Goal: Task Accomplishment & Management: Use online tool/utility

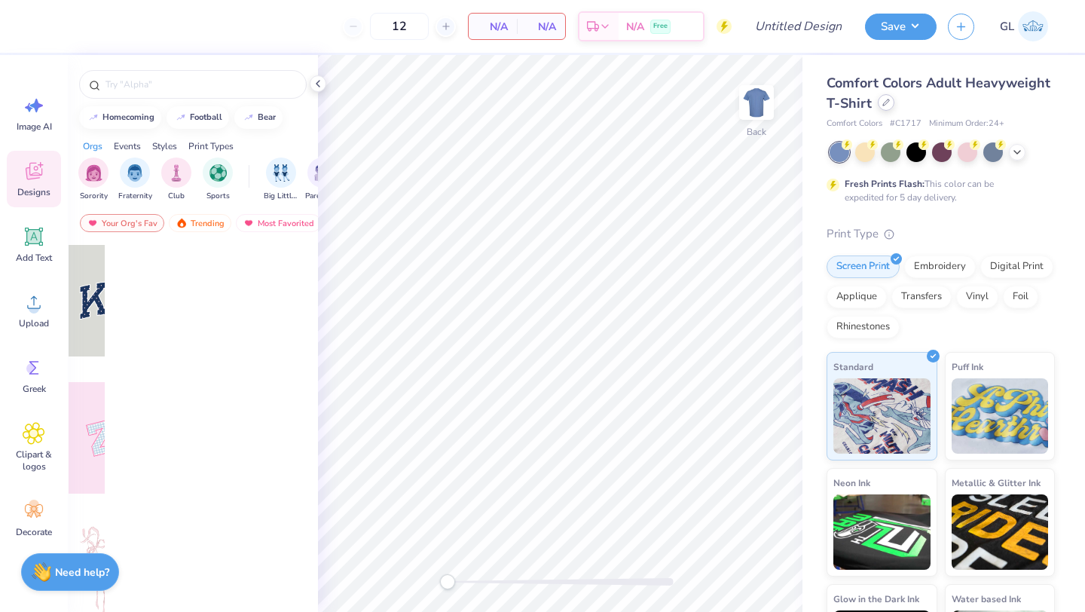
click at [880, 107] on div at bounding box center [886, 102] width 17 height 17
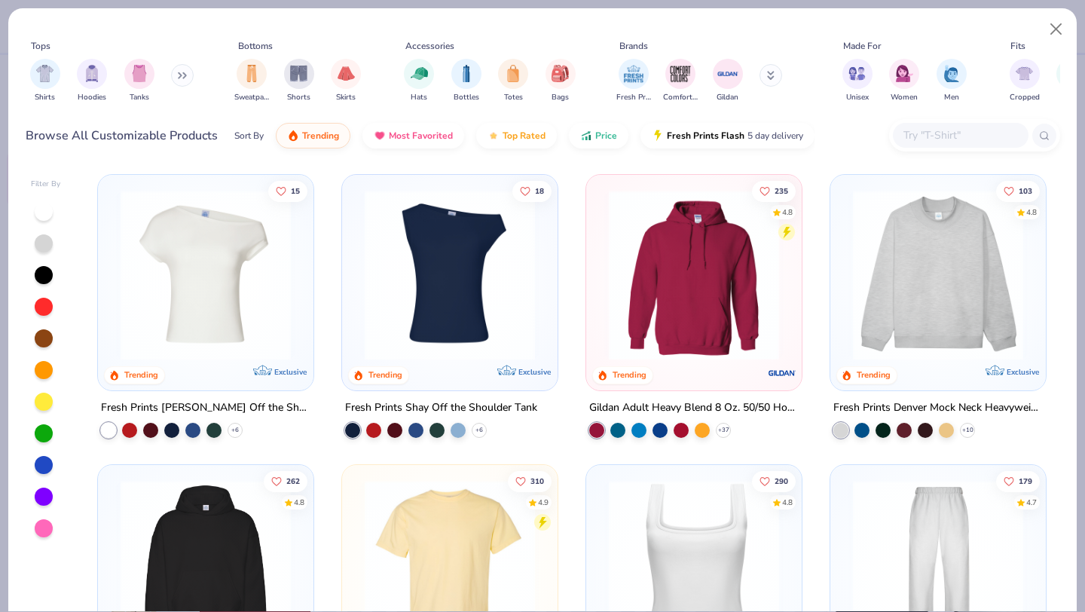
click at [956, 143] on input "text" at bounding box center [960, 135] width 116 height 17
paste input "FP71"
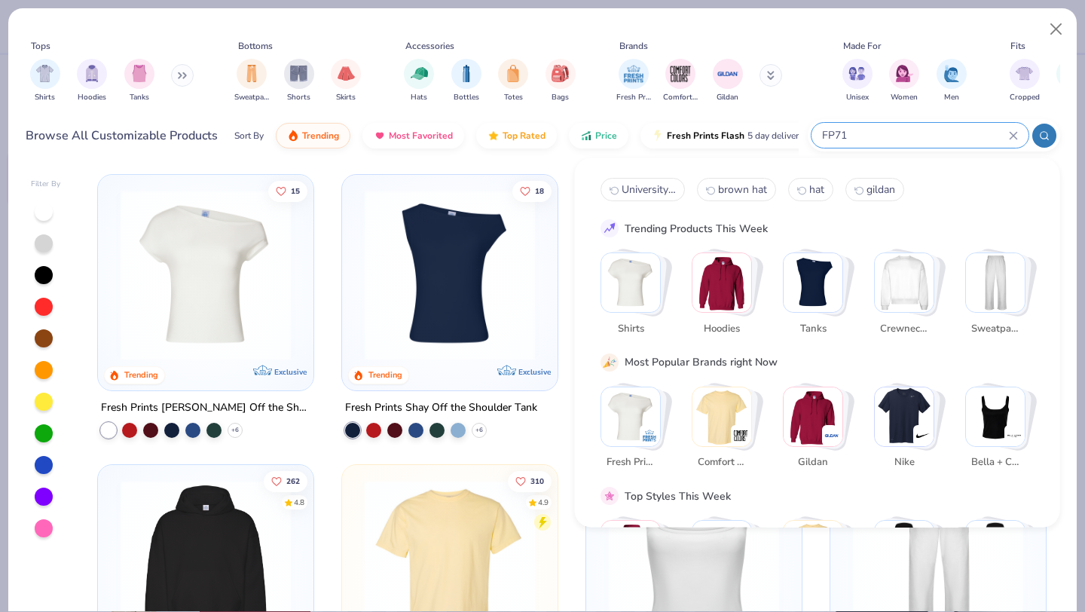
paste input "FP71"
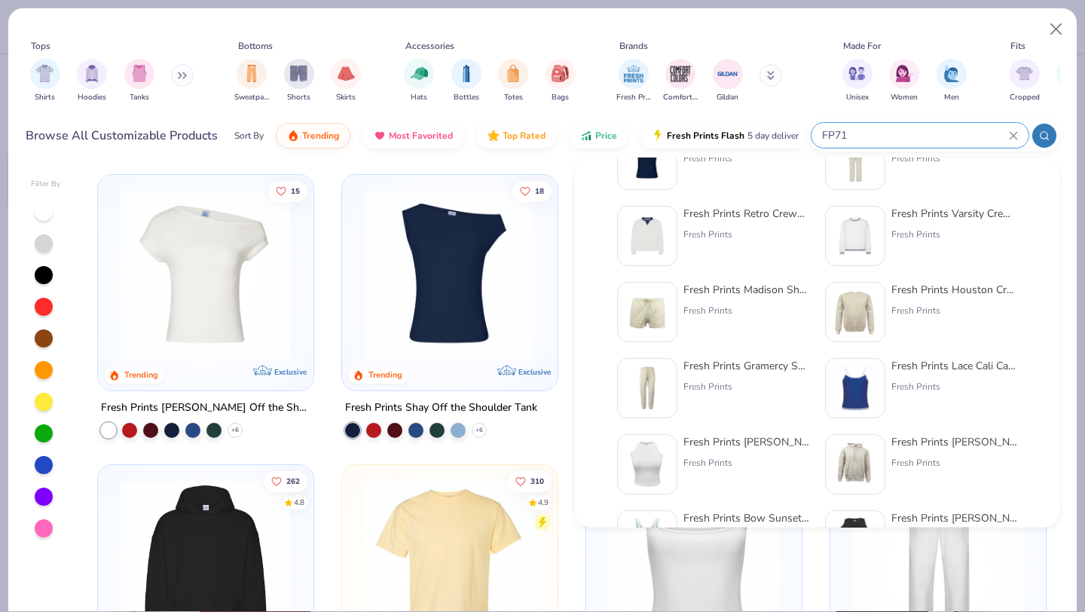
scroll to position [135, 0]
type input "FP71"
click at [634, 84] on div "filter for Fresh Prints" at bounding box center [634, 72] width 30 height 30
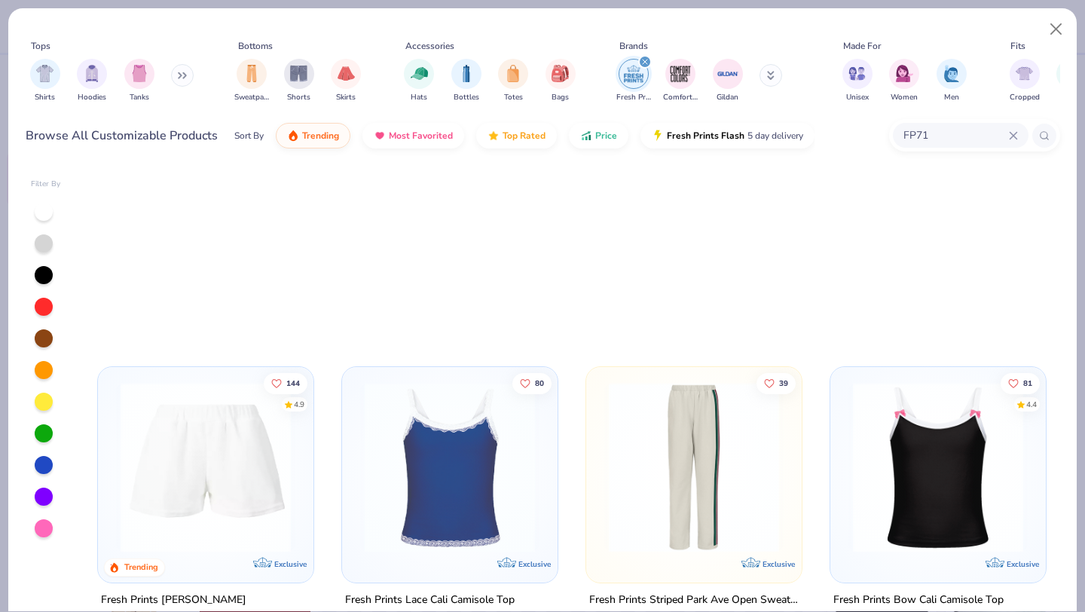
scroll to position [2752, 0]
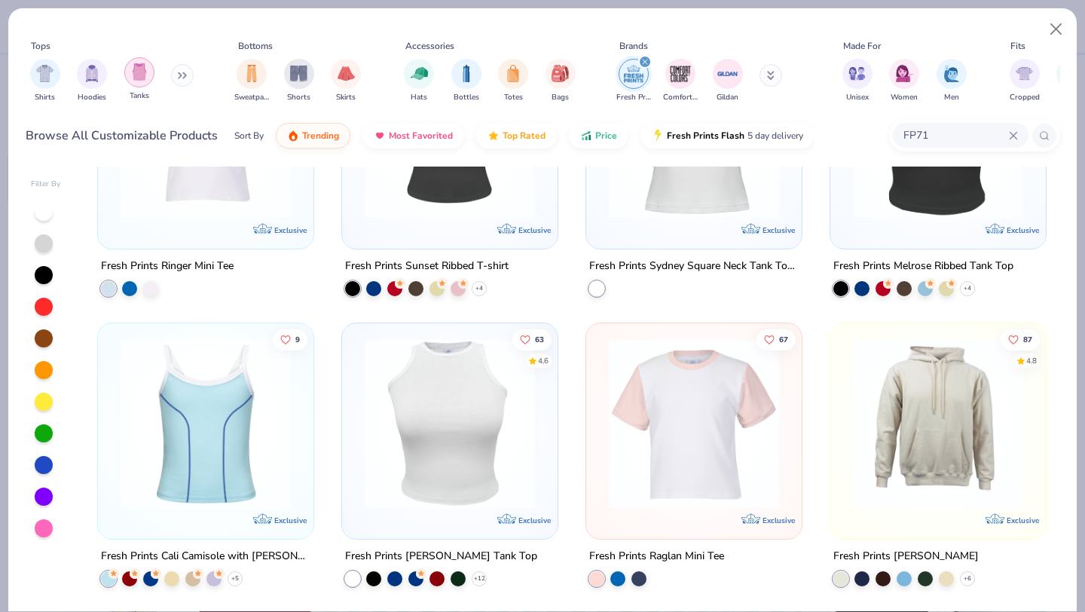
click at [152, 77] on div "filter for Tanks" at bounding box center [139, 72] width 30 height 30
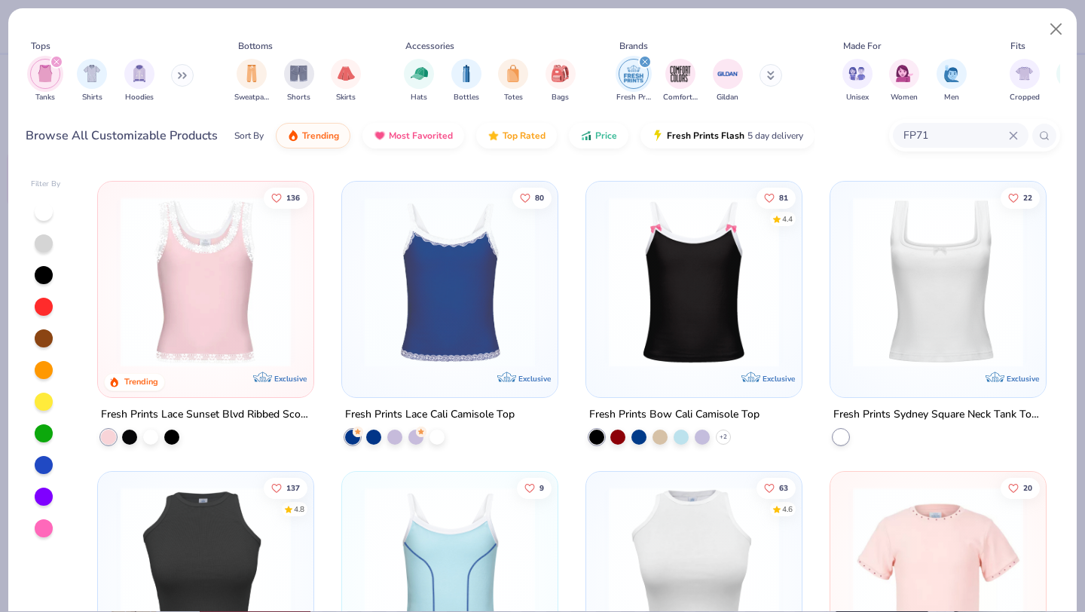
scroll to position [284, 0]
click at [704, 437] on div at bounding box center [702, 434] width 15 height 15
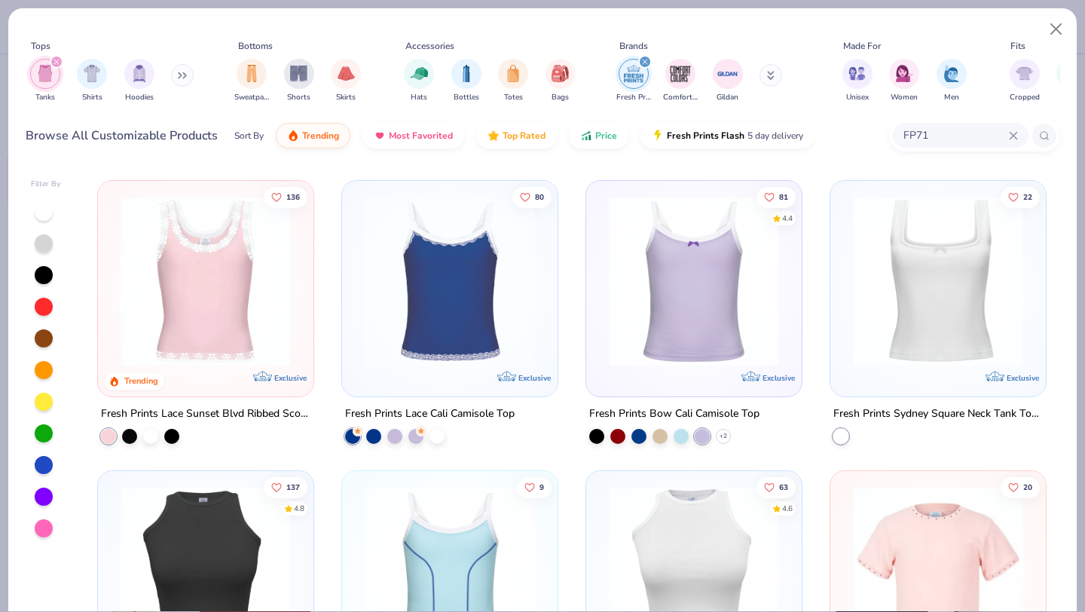
click at [684, 329] on img at bounding box center [693, 281] width 185 height 170
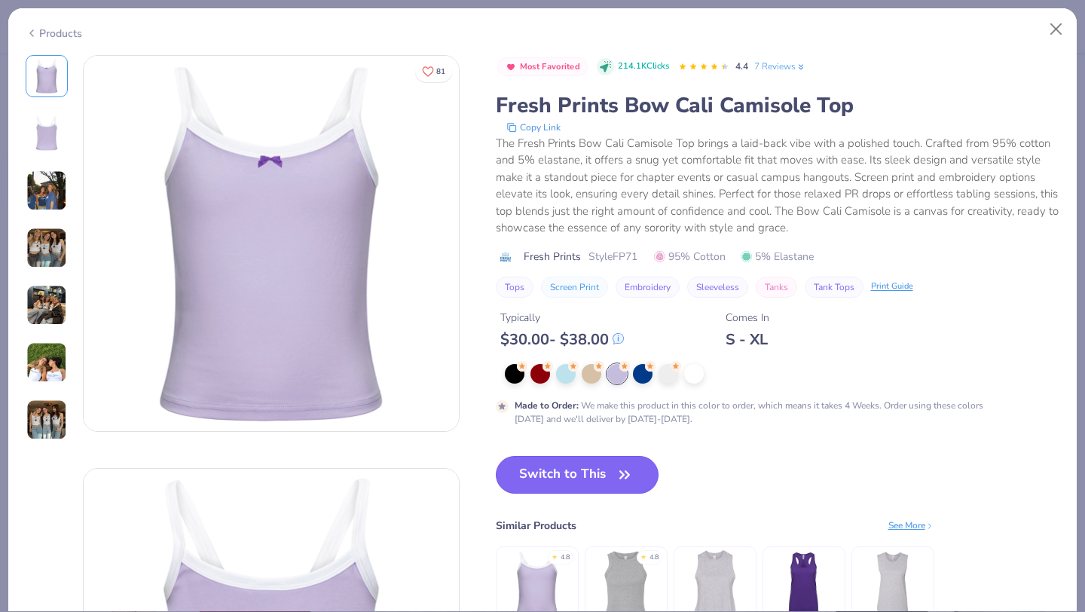
click at [563, 466] on button "Switch to This" at bounding box center [578, 475] width 164 height 38
type input "50"
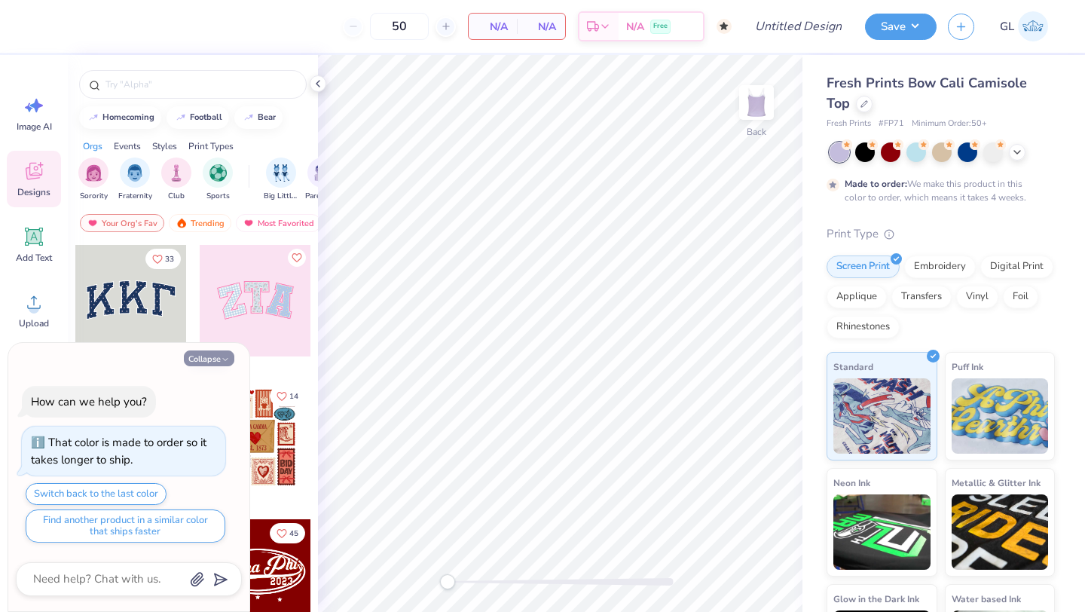
click at [220, 359] on button "Collapse" at bounding box center [209, 358] width 50 height 16
type textarea "x"
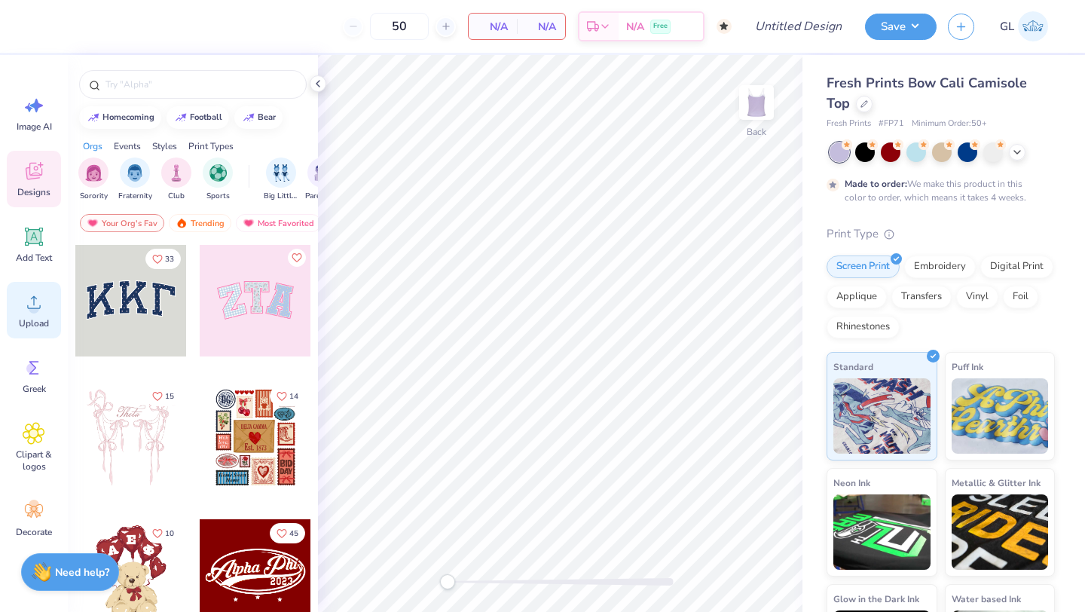
click at [33, 322] on span "Upload" at bounding box center [34, 323] width 30 height 12
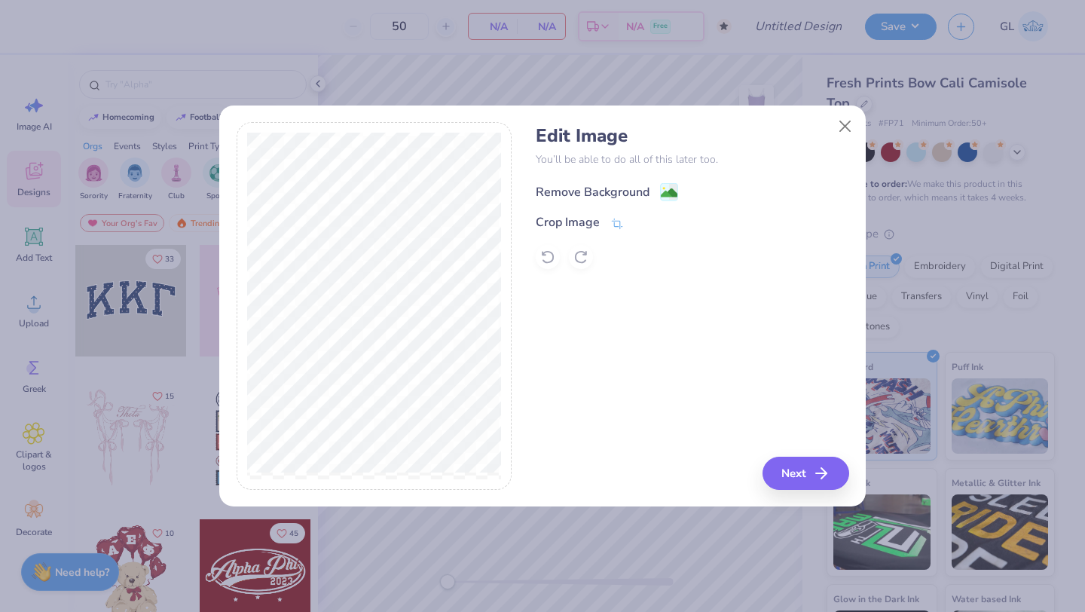
click at [622, 188] on div "Remove Background" at bounding box center [593, 192] width 114 height 18
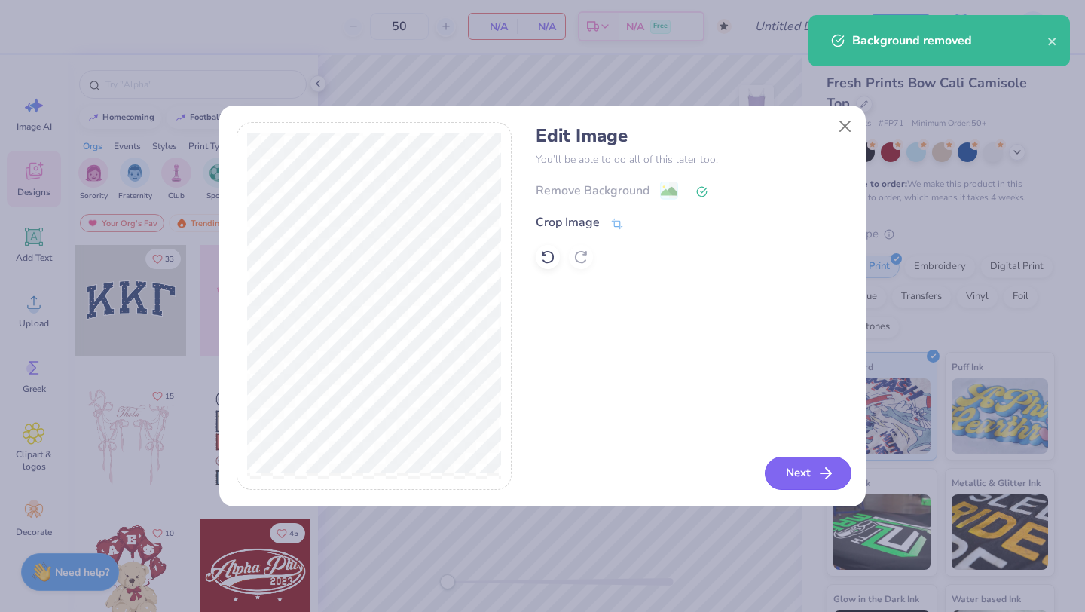
click at [819, 475] on icon "button" at bounding box center [826, 473] width 18 height 18
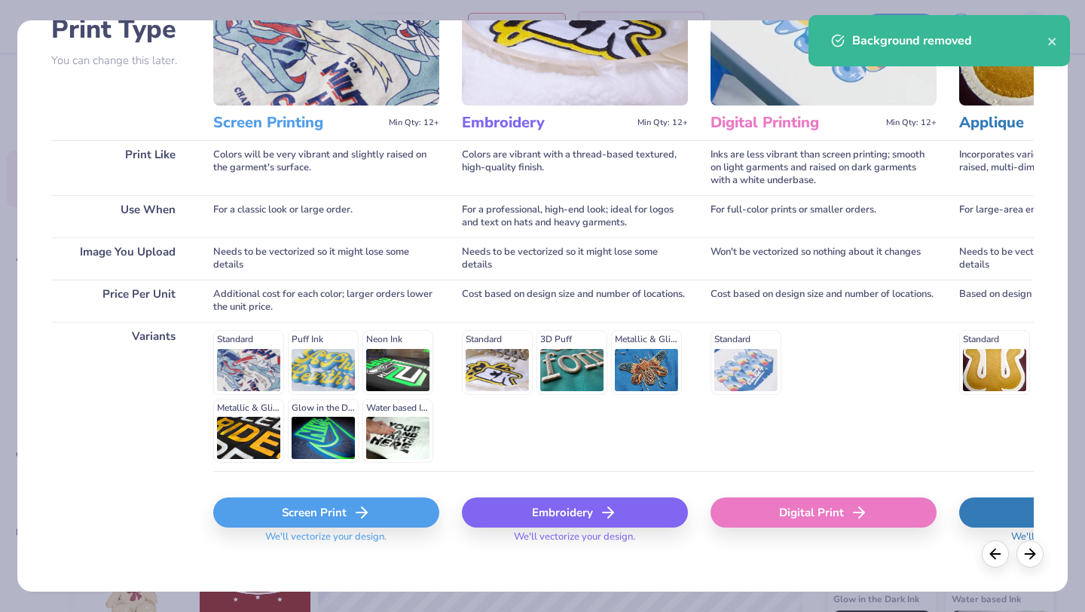
scroll to position [124, 0]
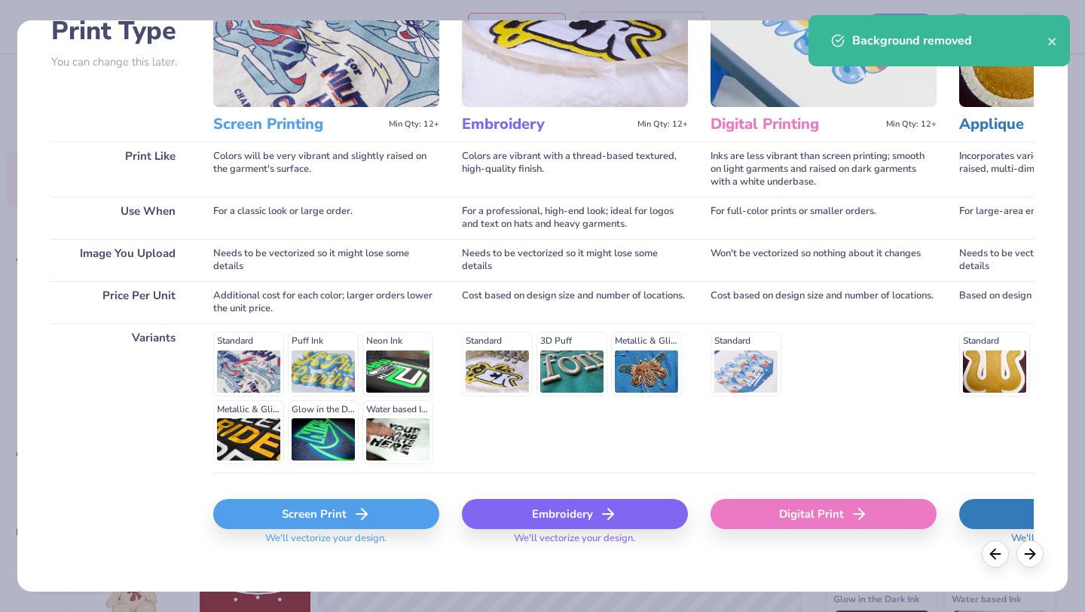
click at [307, 511] on div "Screen Print" at bounding box center [326, 514] width 226 height 30
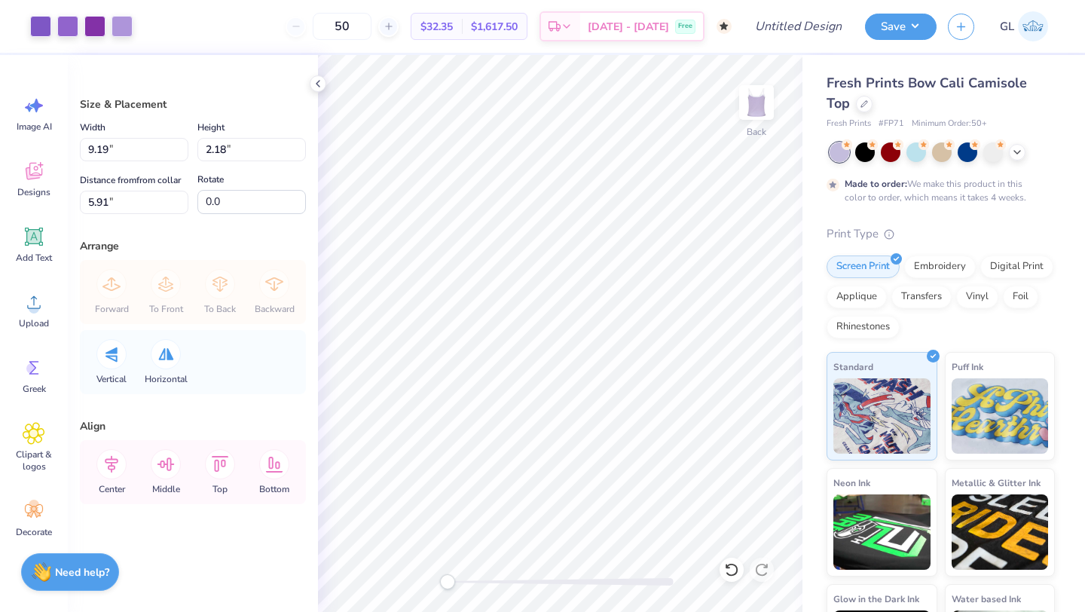
type input "8.91"
type input "2.12"
type input "2.07"
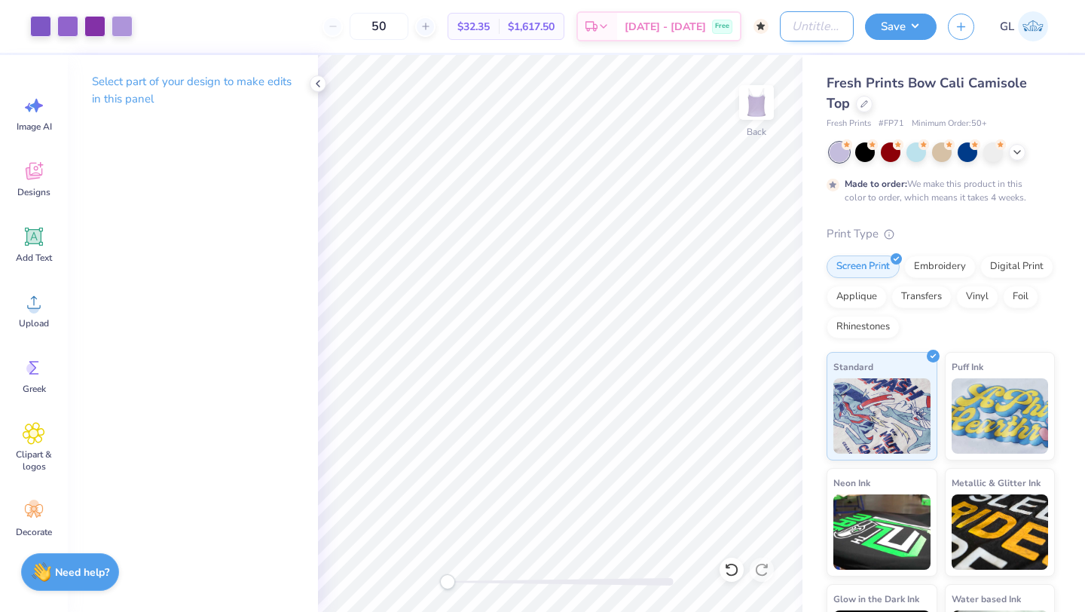
click at [817, 30] on input "Design Title" at bounding box center [817, 26] width 74 height 30
type input "Bold Tank"
click at [920, 20] on button "Save" at bounding box center [901, 24] width 72 height 26
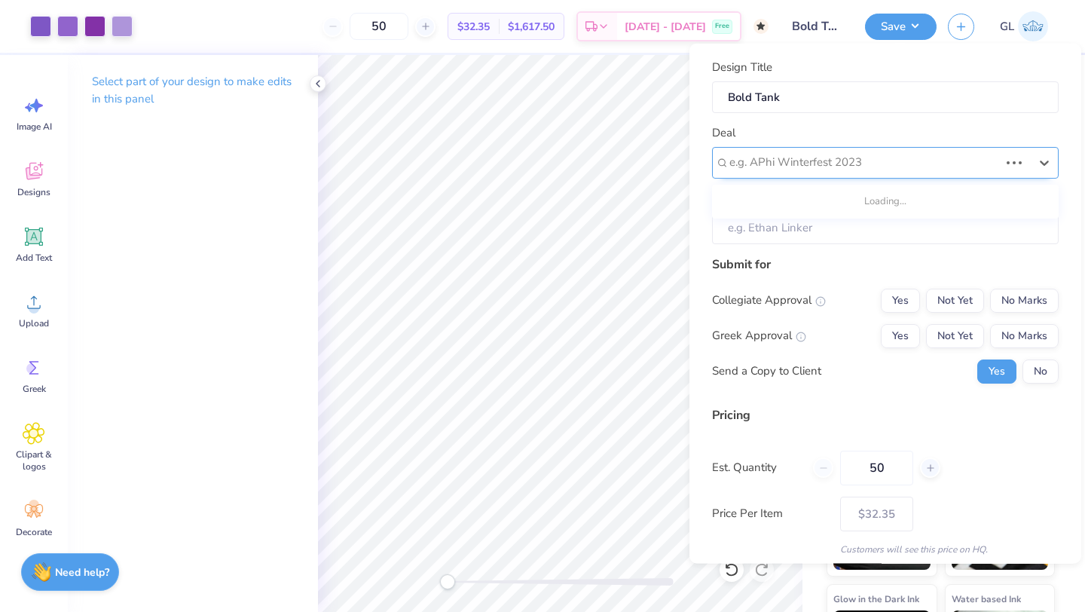
click at [860, 167] on div at bounding box center [865, 162] width 270 height 20
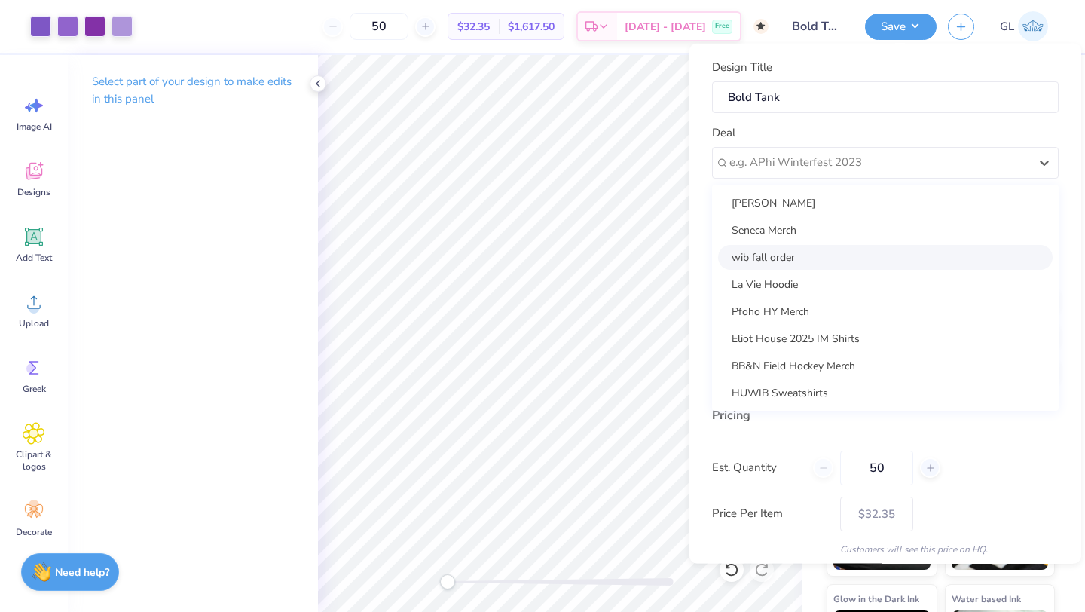
click at [791, 252] on div "wib fall order" at bounding box center [885, 256] width 335 height 25
type input "Grace Lang"
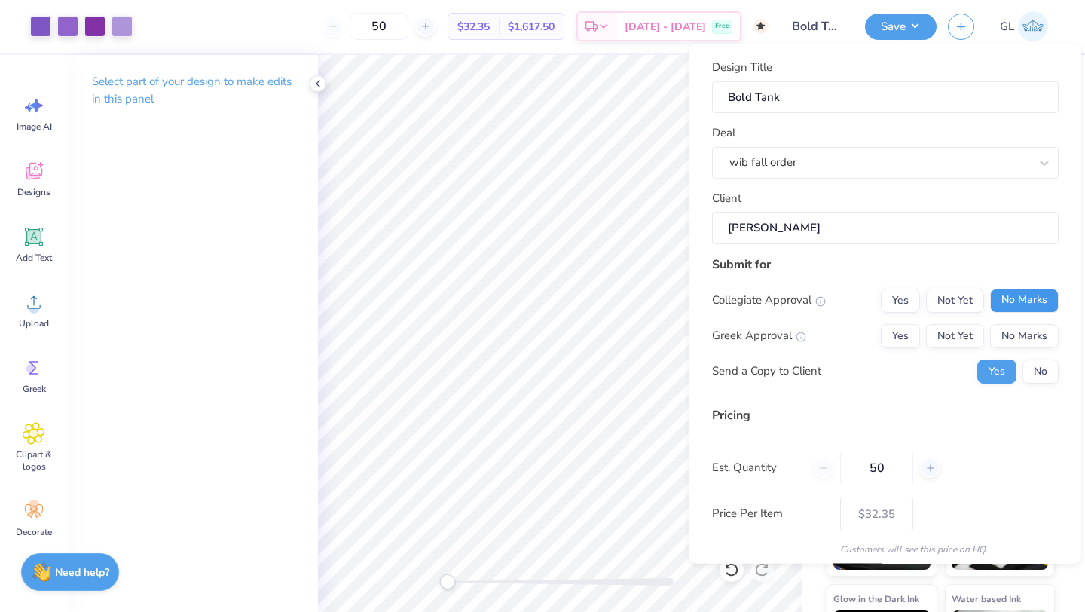
click at [1018, 289] on button "No Marks" at bounding box center [1024, 300] width 69 height 24
click at [1018, 329] on button "No Marks" at bounding box center [1024, 335] width 69 height 24
click at [1038, 371] on button "No" at bounding box center [1041, 371] width 36 height 24
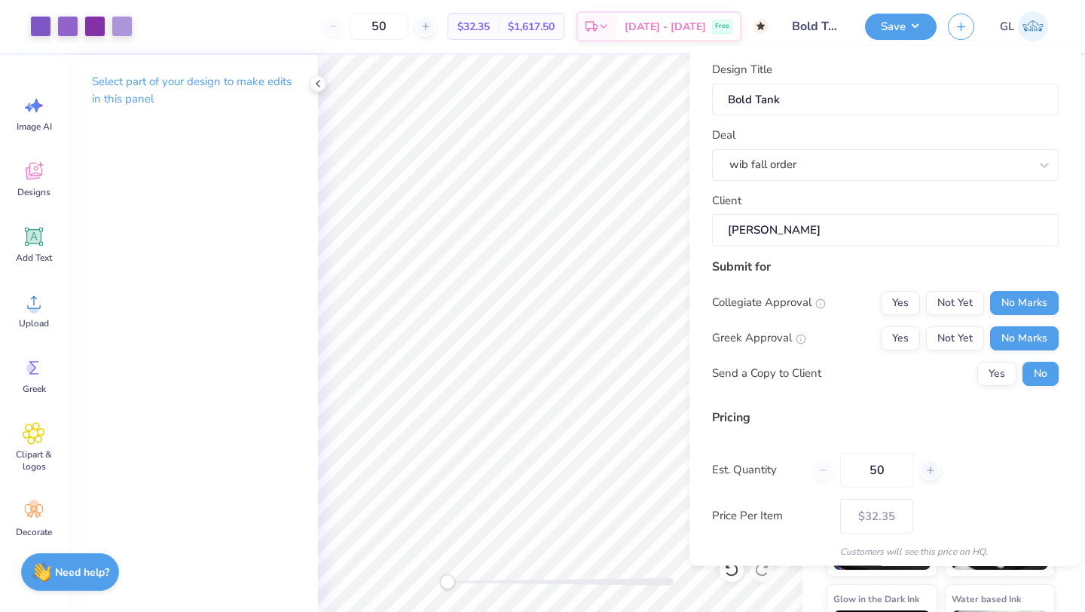
scroll to position [54, 0]
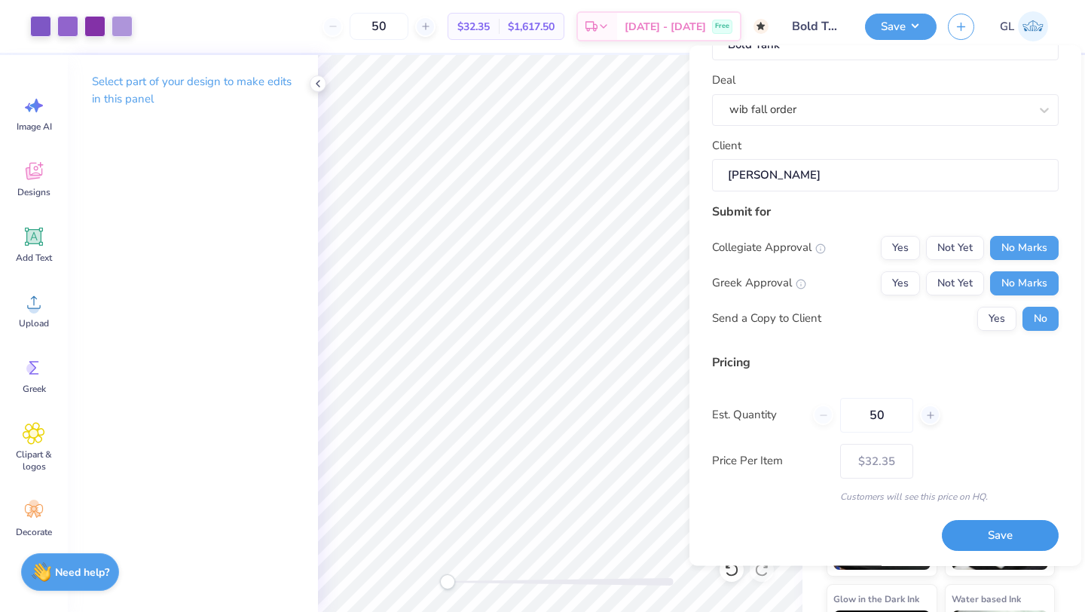
click at [972, 523] on button "Save" at bounding box center [1000, 536] width 117 height 31
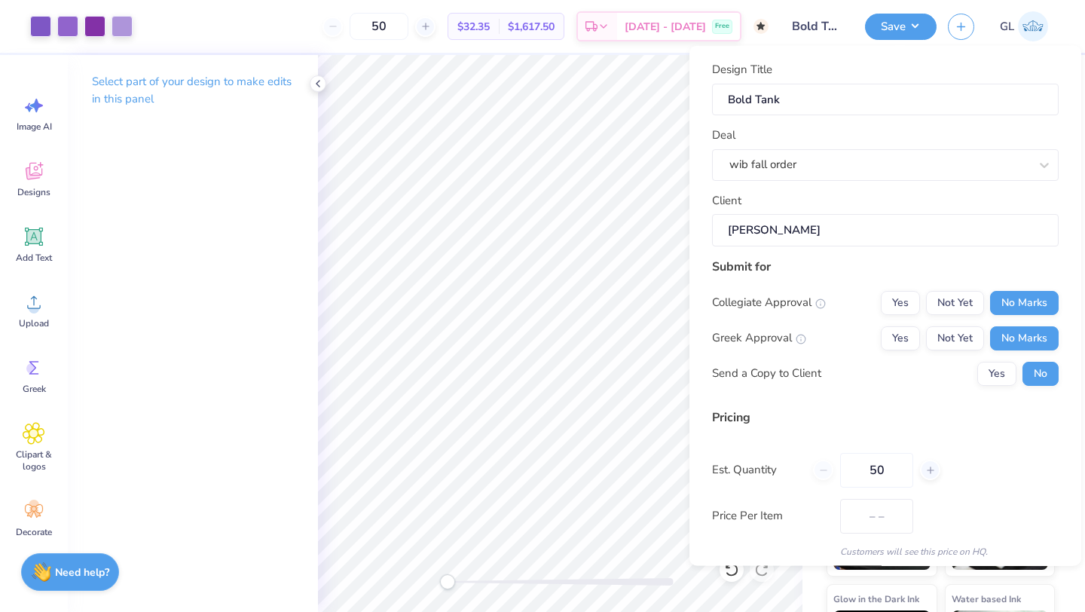
type input "$32.35"
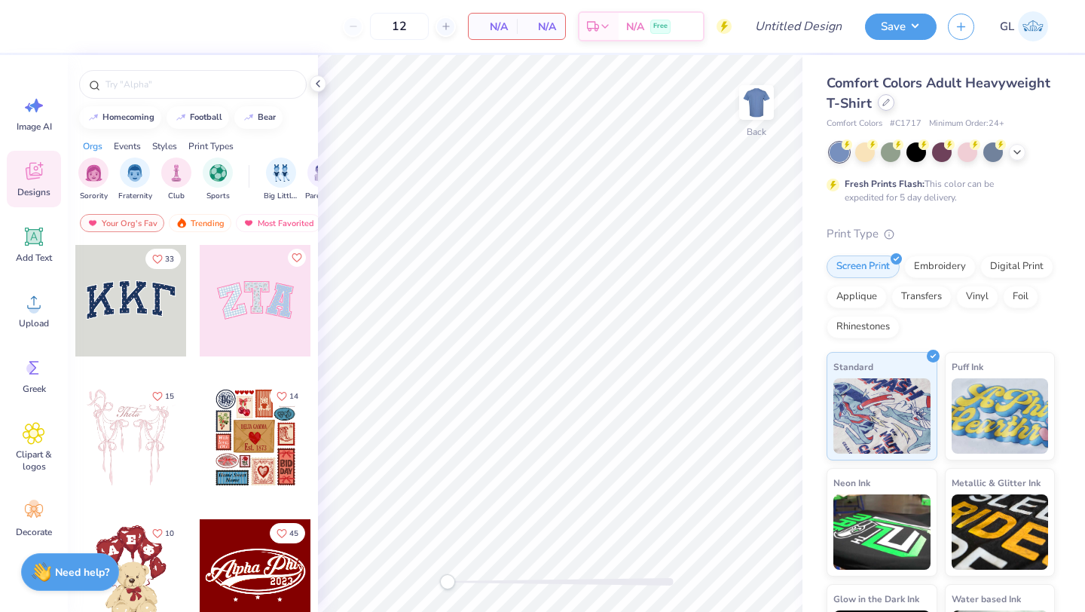
click at [883, 100] on icon at bounding box center [887, 103] width 8 height 8
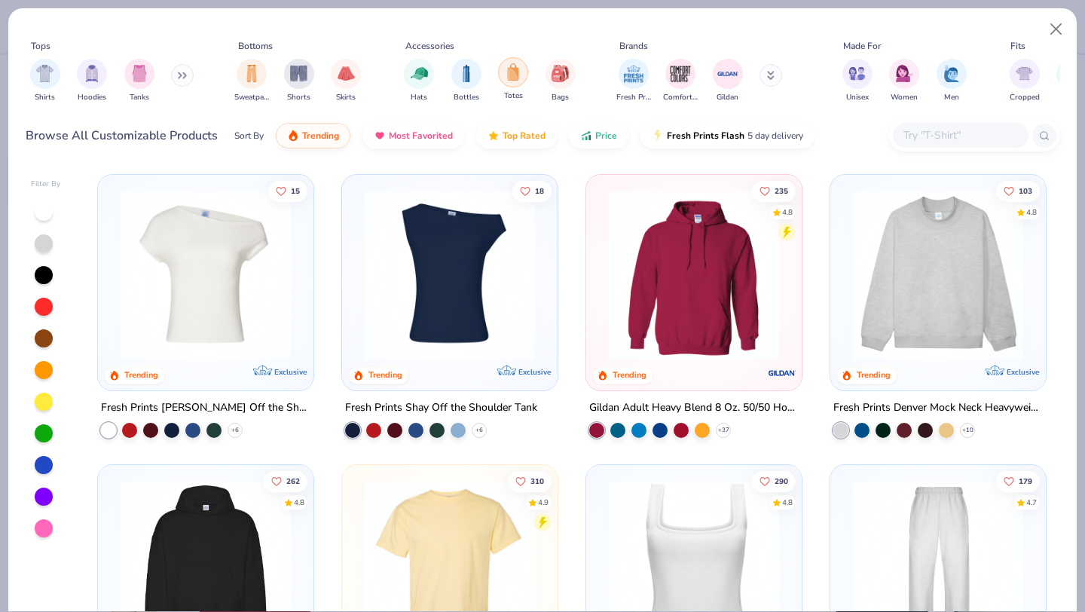
click at [505, 77] on img "filter for Totes" at bounding box center [513, 71] width 17 height 17
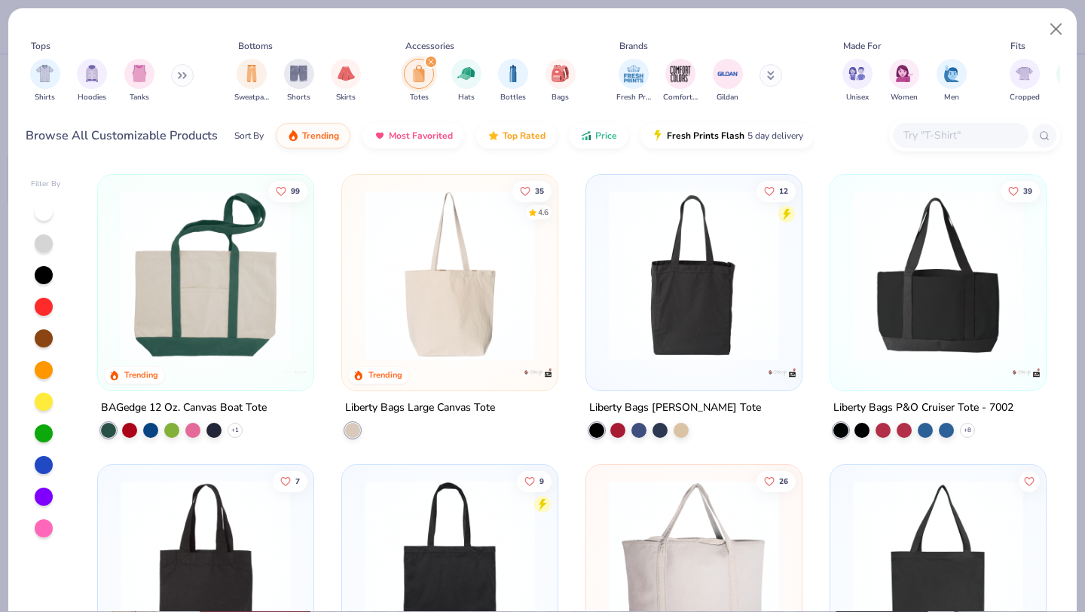
click at [420, 323] on img at bounding box center [449, 275] width 185 height 170
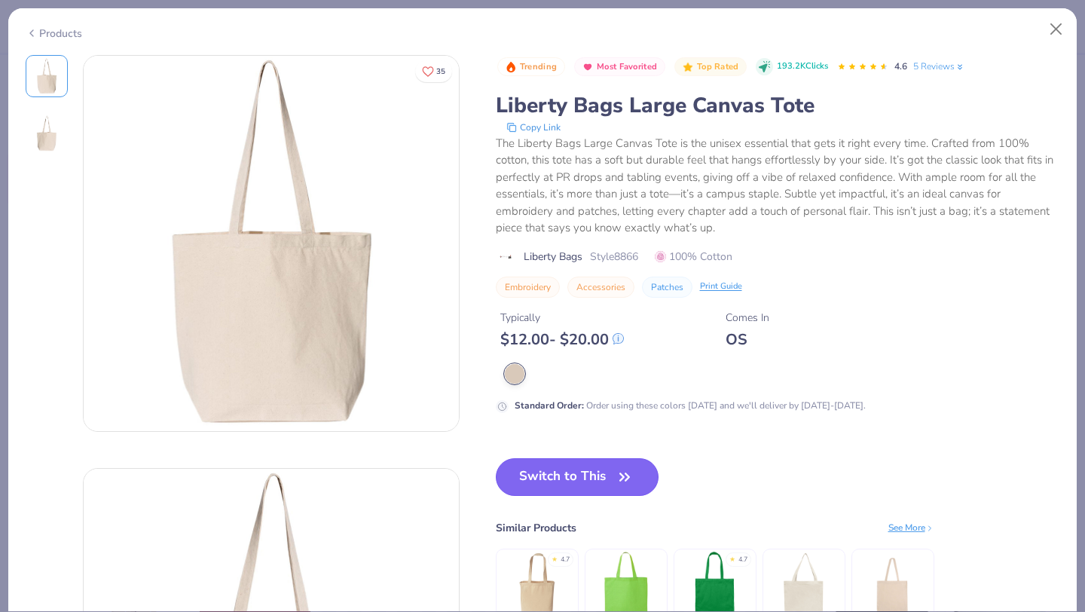
click at [510, 463] on button "Switch to This" at bounding box center [578, 477] width 164 height 38
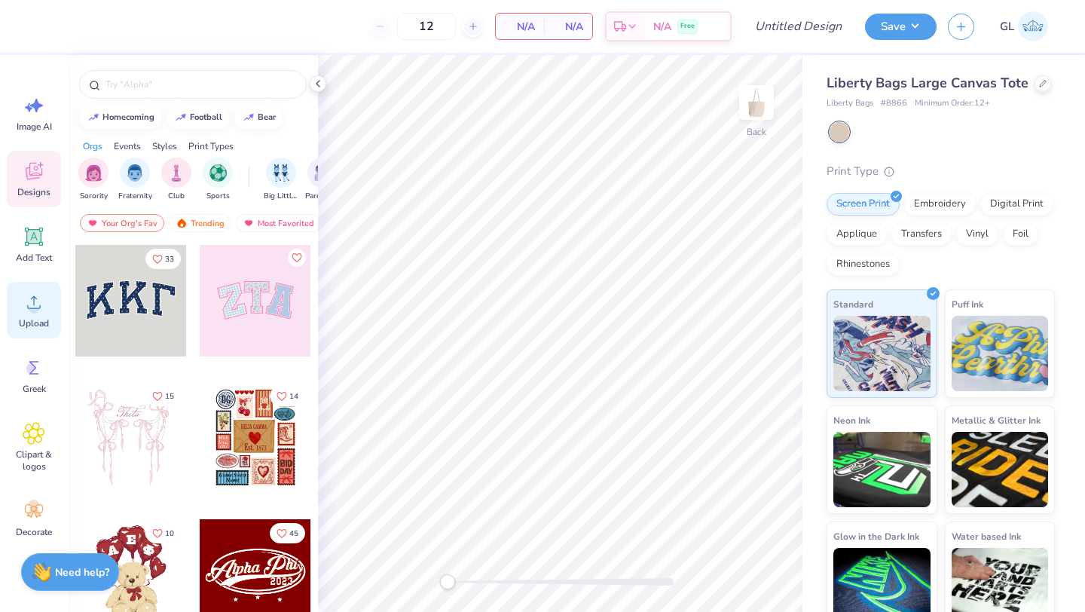
click at [34, 320] on span "Upload" at bounding box center [34, 323] width 30 height 12
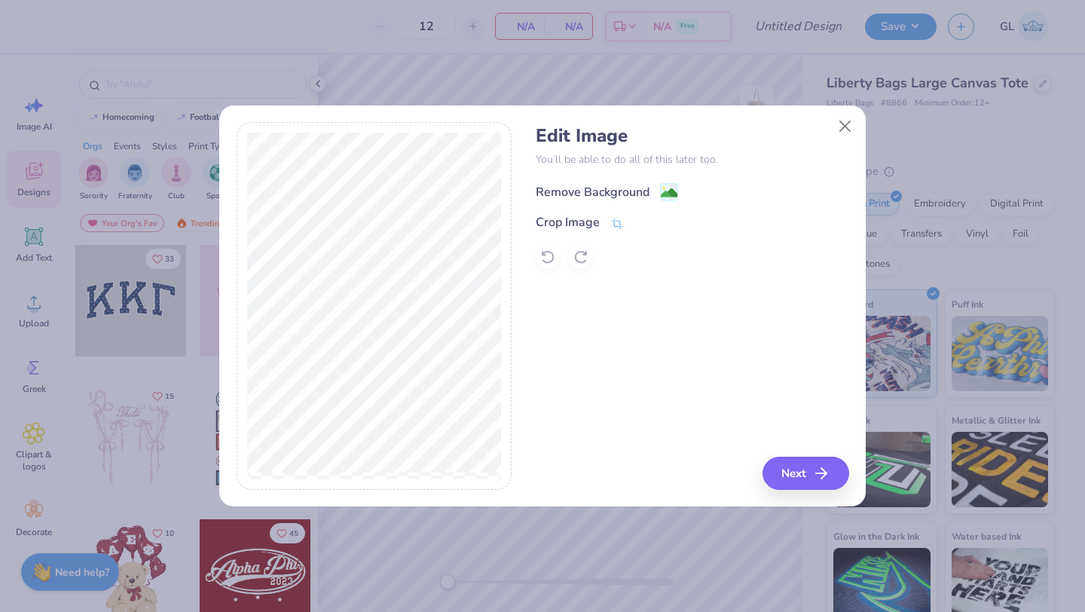
click at [629, 183] on div "Remove Background" at bounding box center [593, 192] width 114 height 18
click at [846, 127] on button "Close" at bounding box center [845, 126] width 29 height 29
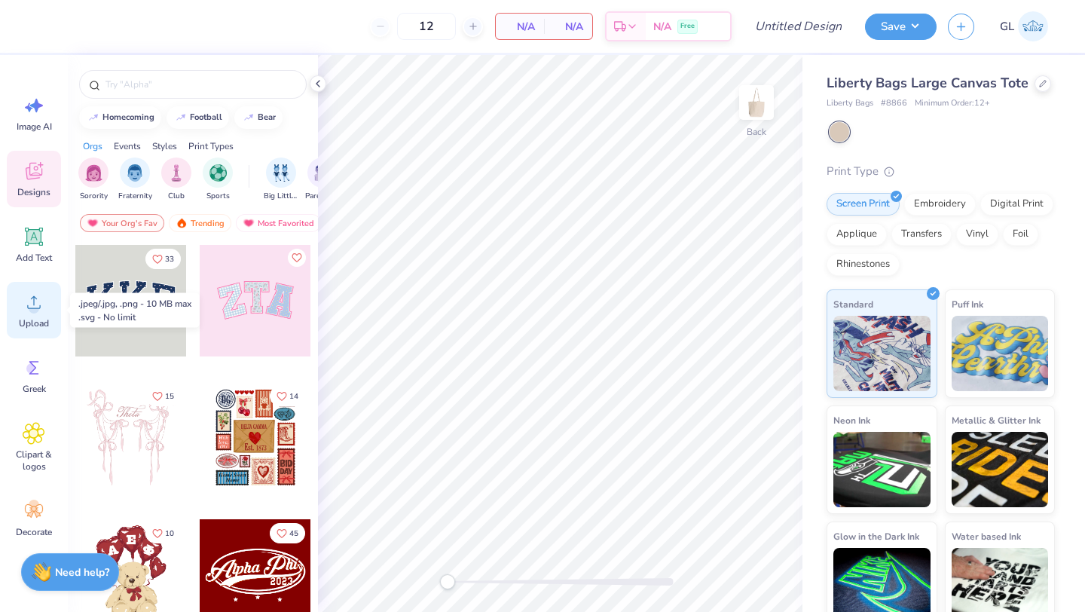
click at [36, 308] on icon at bounding box center [34, 302] width 14 height 13
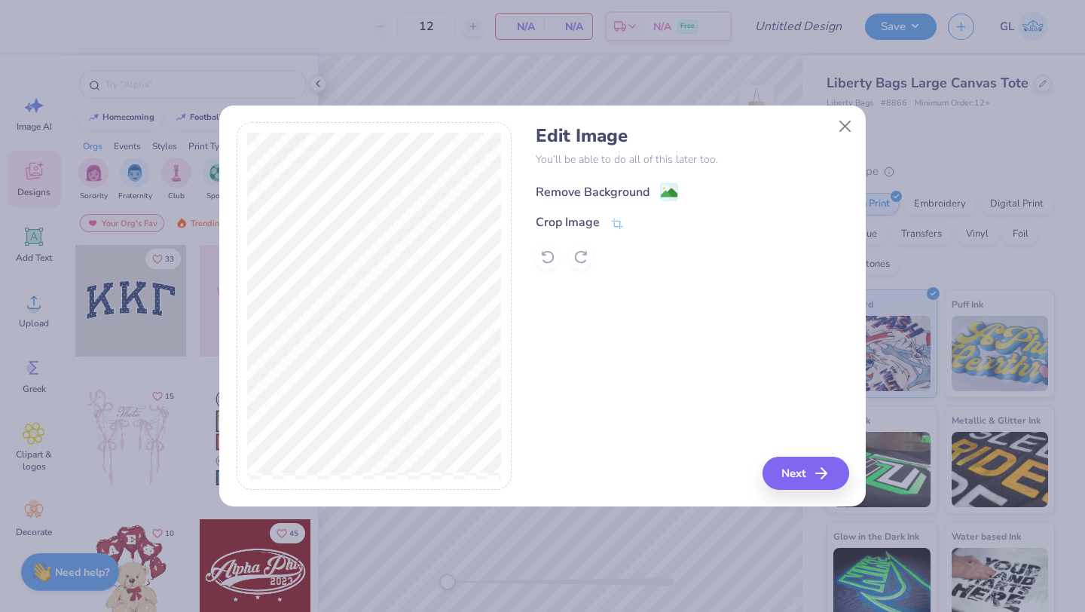
click at [614, 197] on div "Remove Background" at bounding box center [593, 192] width 114 height 18
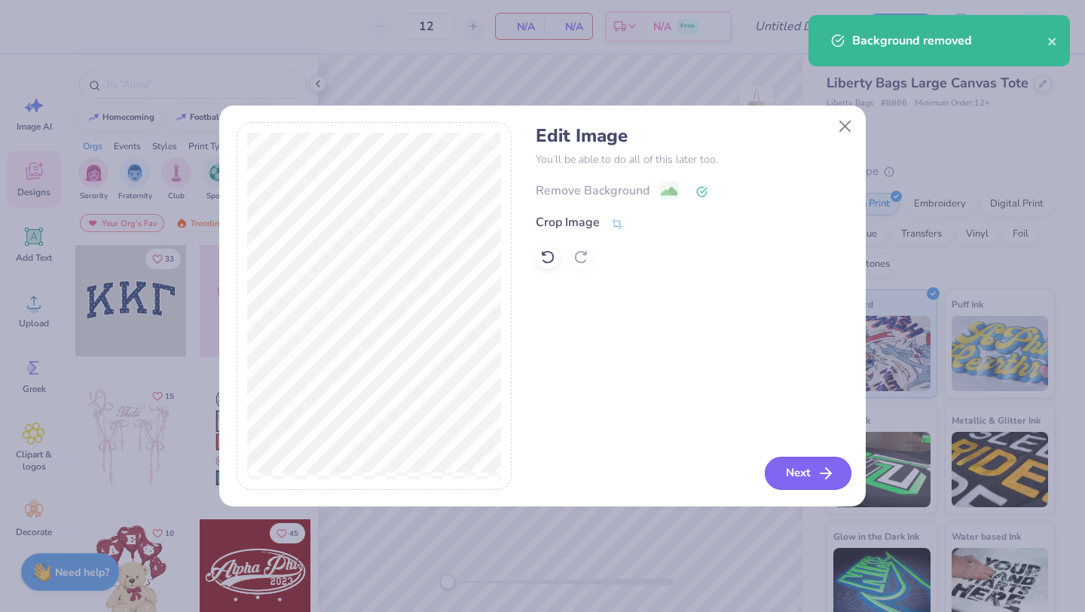
click at [802, 465] on button "Next" at bounding box center [808, 473] width 87 height 33
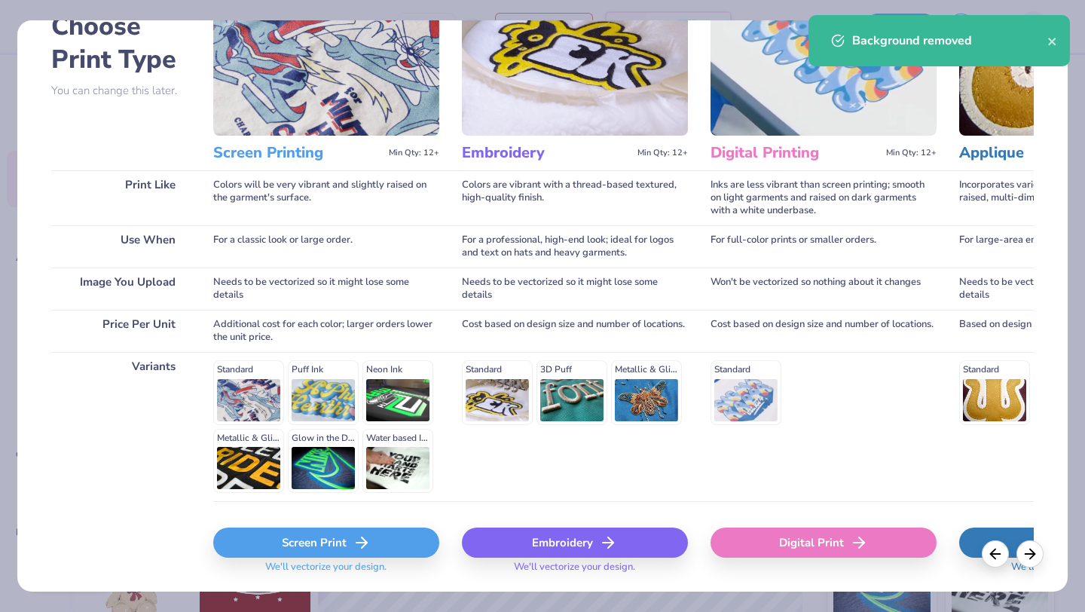
scroll to position [115, 0]
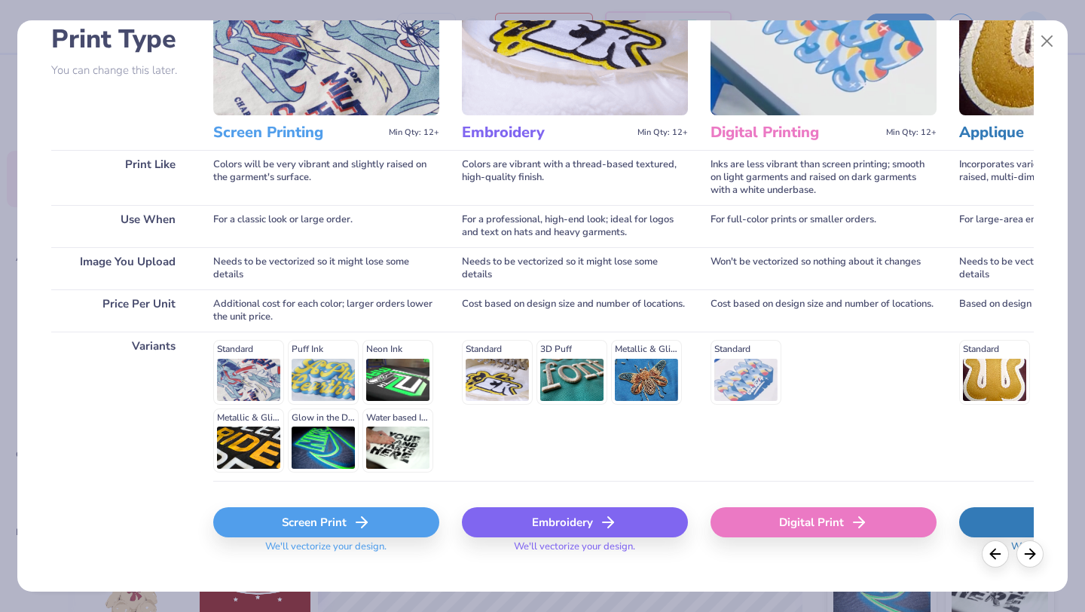
click at [379, 519] on div "Screen Print" at bounding box center [326, 522] width 226 height 30
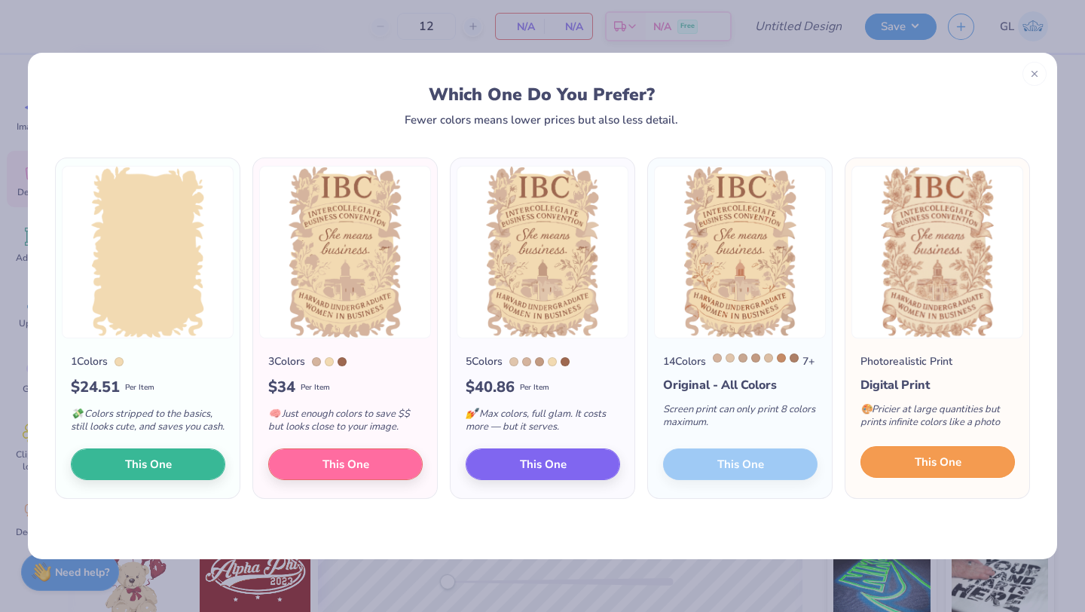
click at [917, 464] on button "This One" at bounding box center [938, 462] width 155 height 32
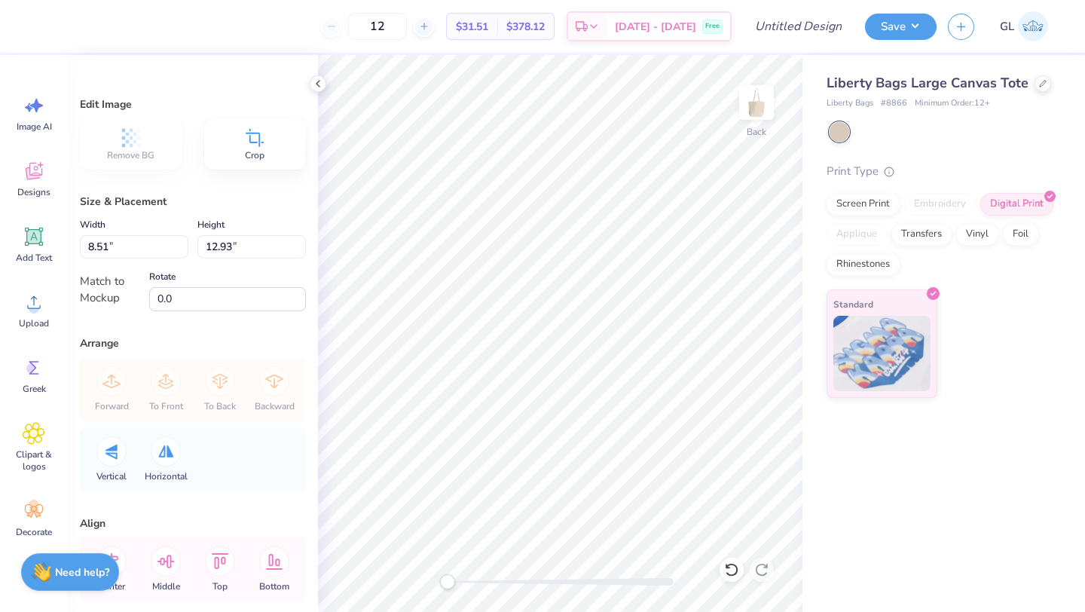
type input "5.59"
type input "8.49"
type input "6.41"
type input "9.73"
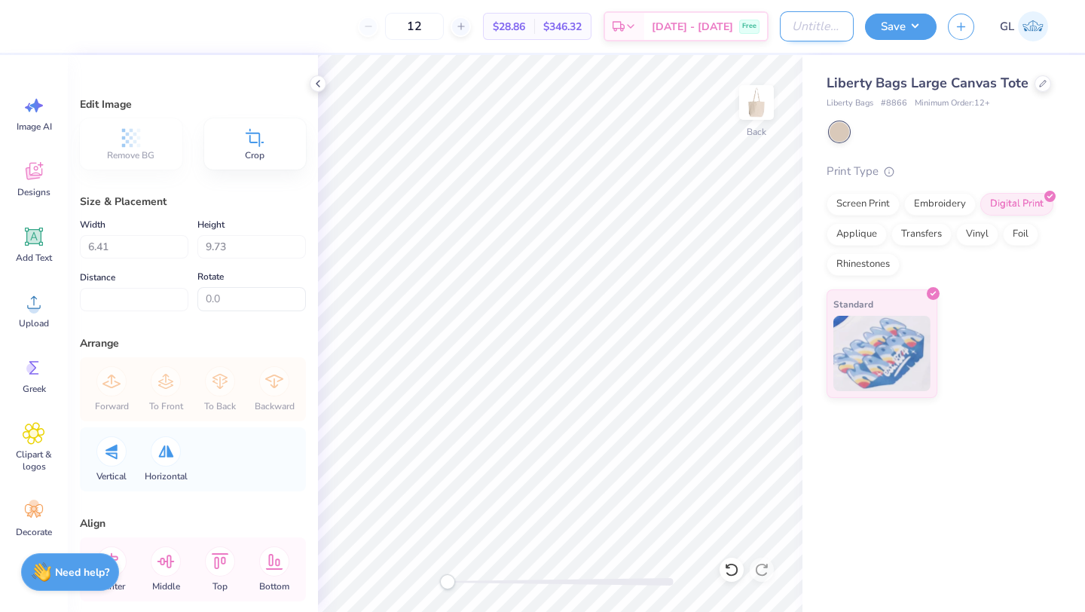
click at [808, 38] on input "Design Title" at bounding box center [817, 26] width 74 height 30
type input "IBC tote"
click at [904, 26] on button "Save" at bounding box center [901, 24] width 72 height 26
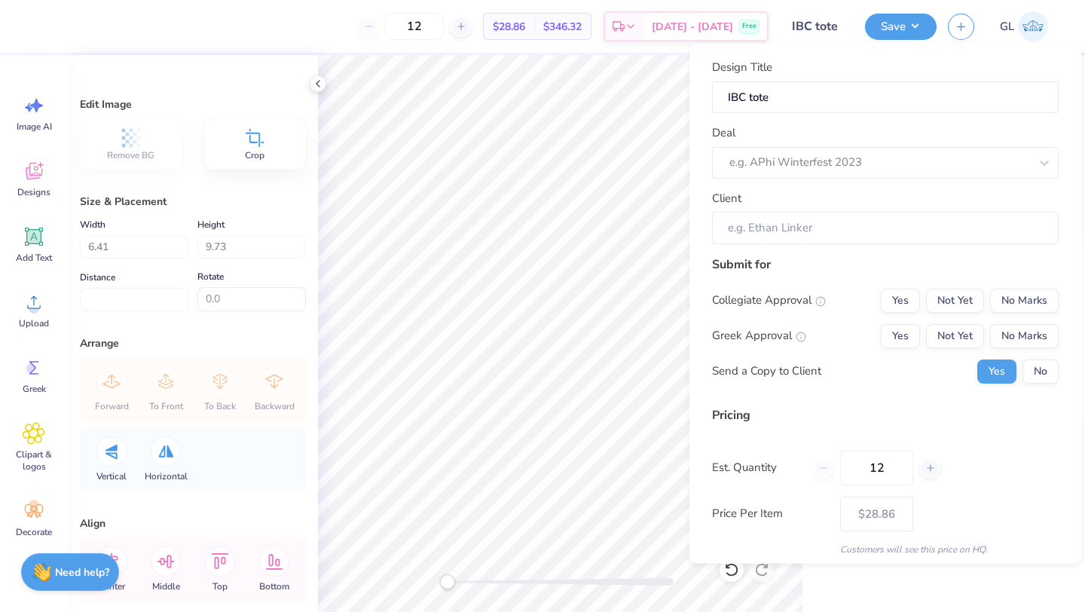
click at [809, 182] on div "Design Title IBC tote Deal e.g. APhi Winterfest 2023 Client" at bounding box center [885, 151] width 347 height 185
click at [809, 160] on div at bounding box center [880, 162] width 300 height 20
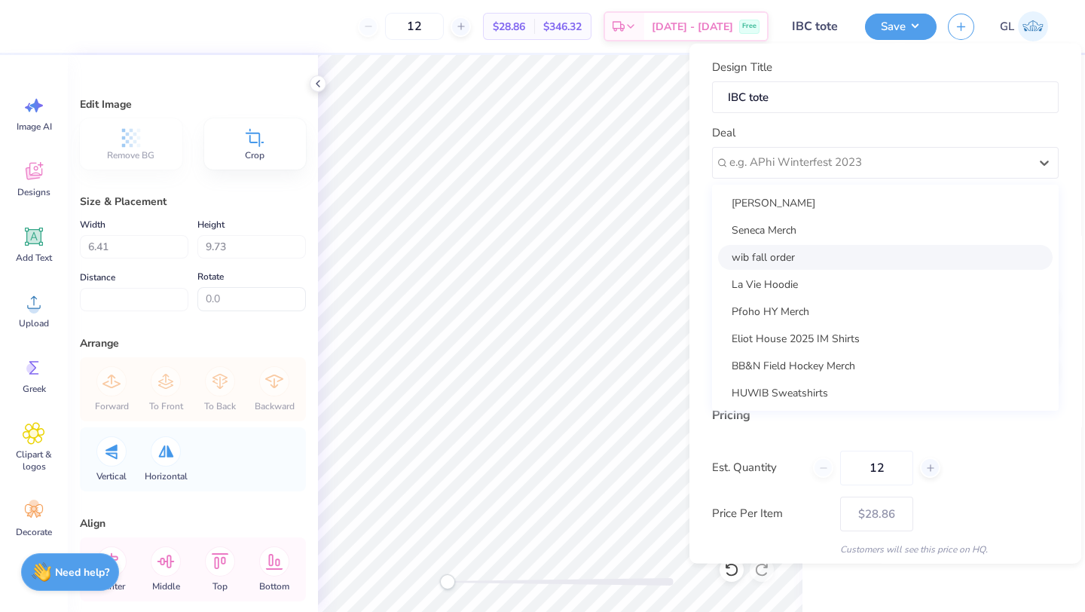
click at [780, 262] on div "wib fall order" at bounding box center [885, 256] width 335 height 25
type input "Grace Lang"
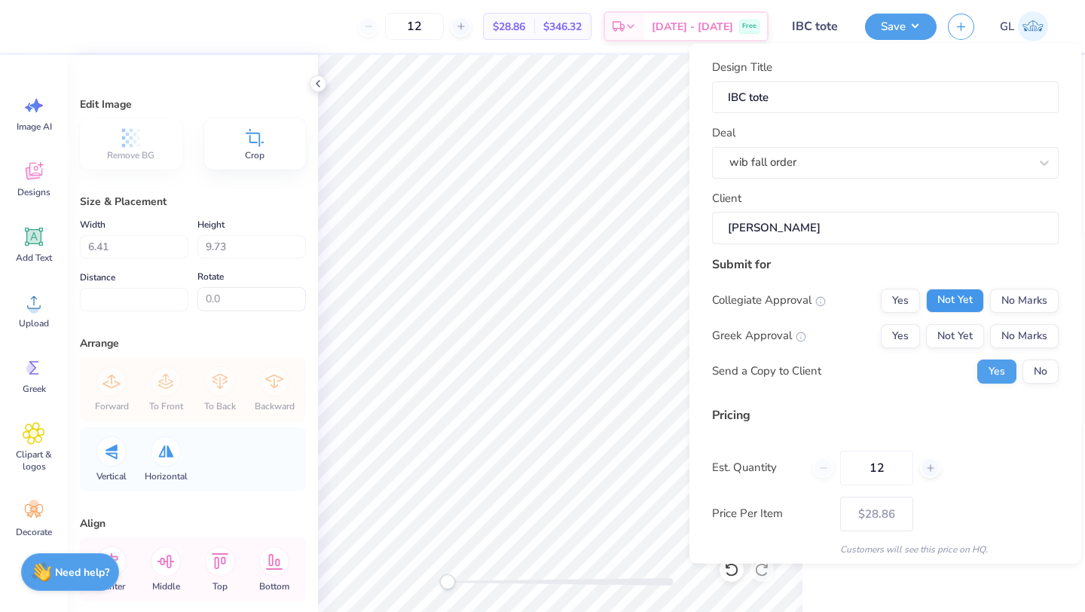
click at [966, 301] on button "Not Yet" at bounding box center [955, 300] width 58 height 24
click at [1025, 330] on button "No Marks" at bounding box center [1024, 335] width 69 height 24
type input "$28.86"
click at [1028, 371] on button "No" at bounding box center [1041, 371] width 36 height 24
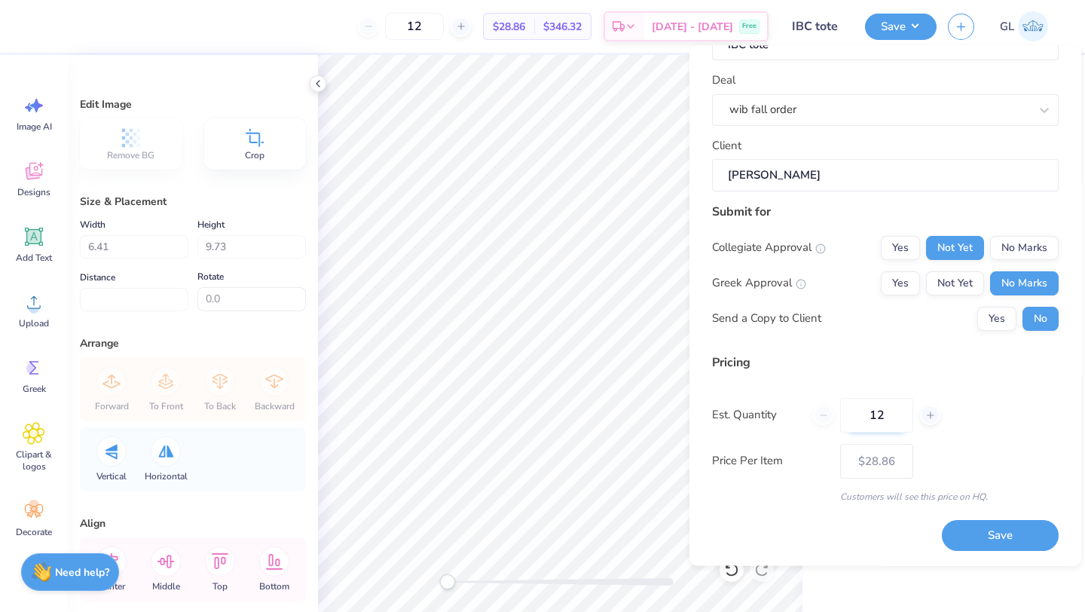
click at [872, 414] on input "12" at bounding box center [876, 415] width 73 height 35
type input "100"
type input "$20.88"
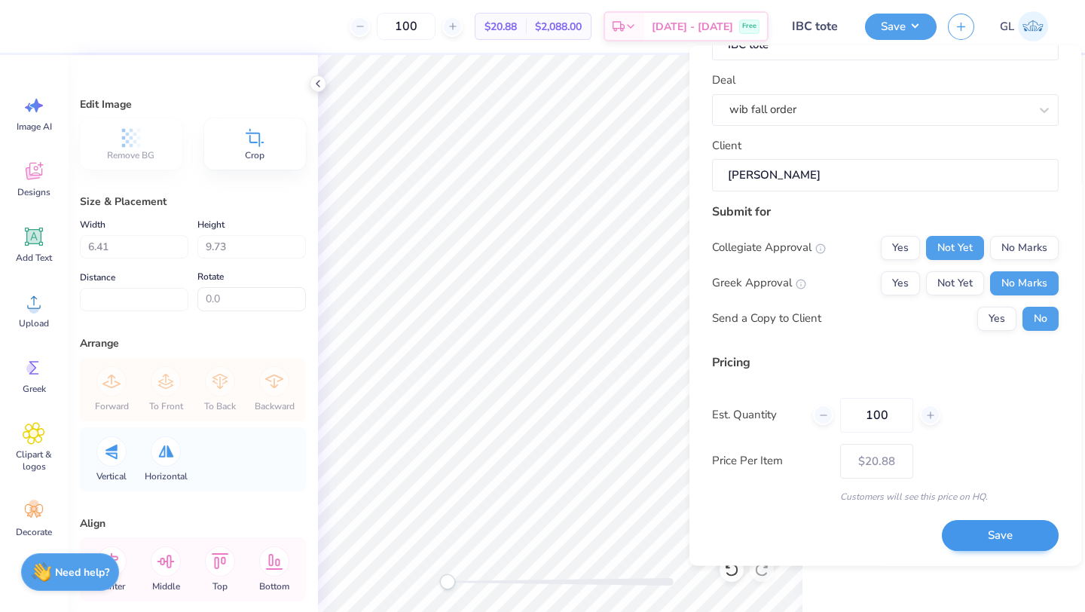
type input "100"
click at [959, 528] on button "Save" at bounding box center [1000, 536] width 117 height 31
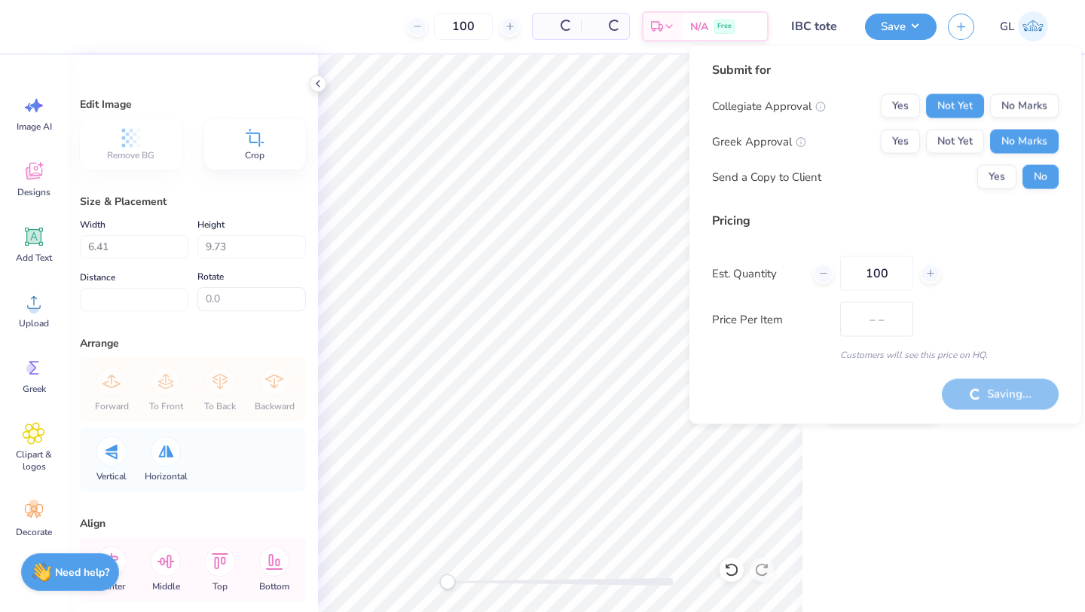
type input "$20.88"
